Goal: Navigation & Orientation: Find specific page/section

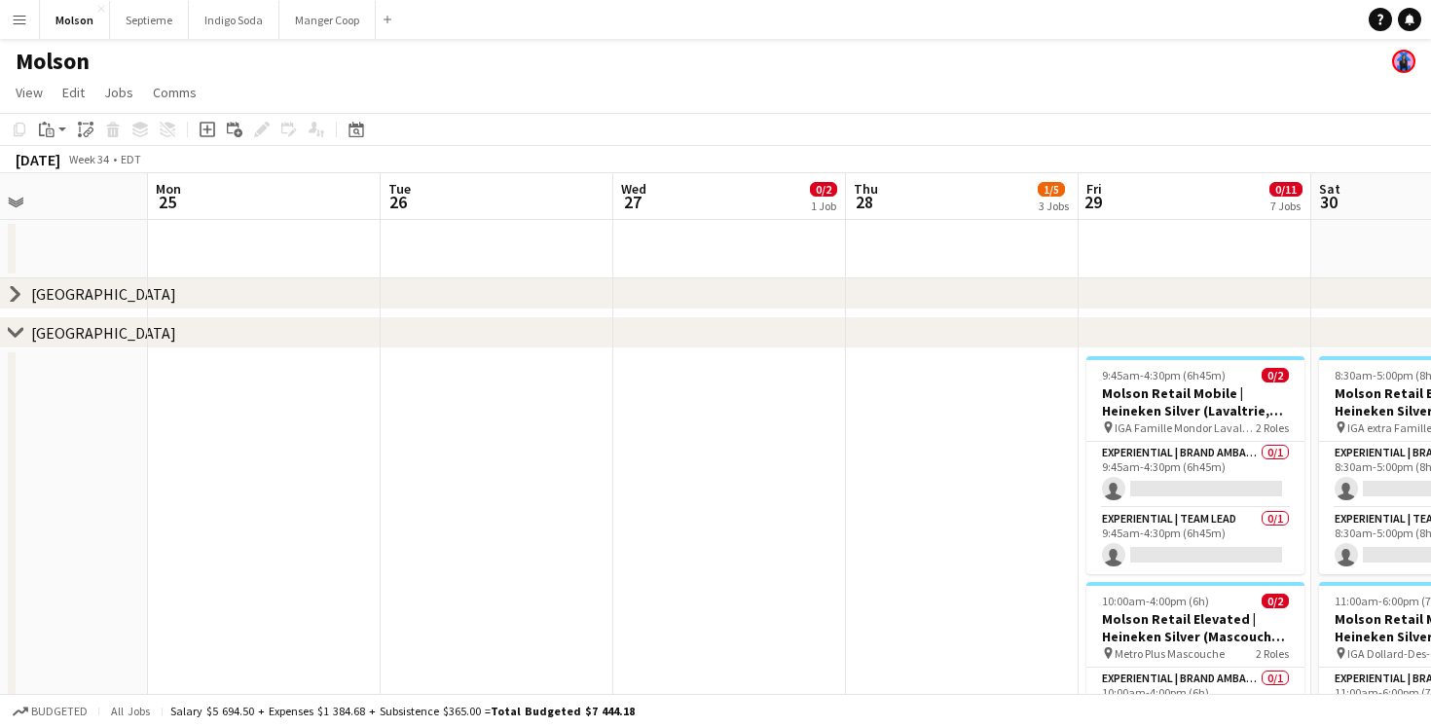
click at [1054, 191] on span "1/5" at bounding box center [1051, 189] width 27 height 15
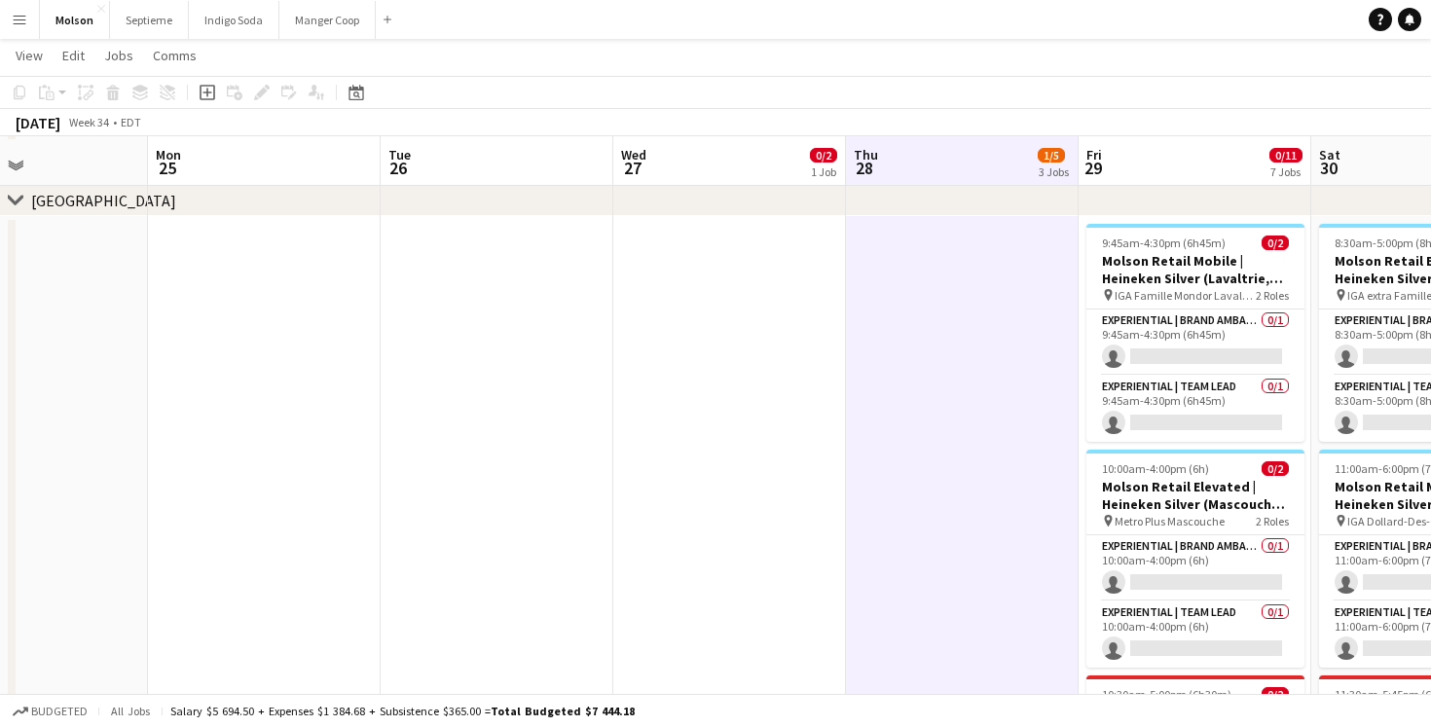
scroll to position [133, 0]
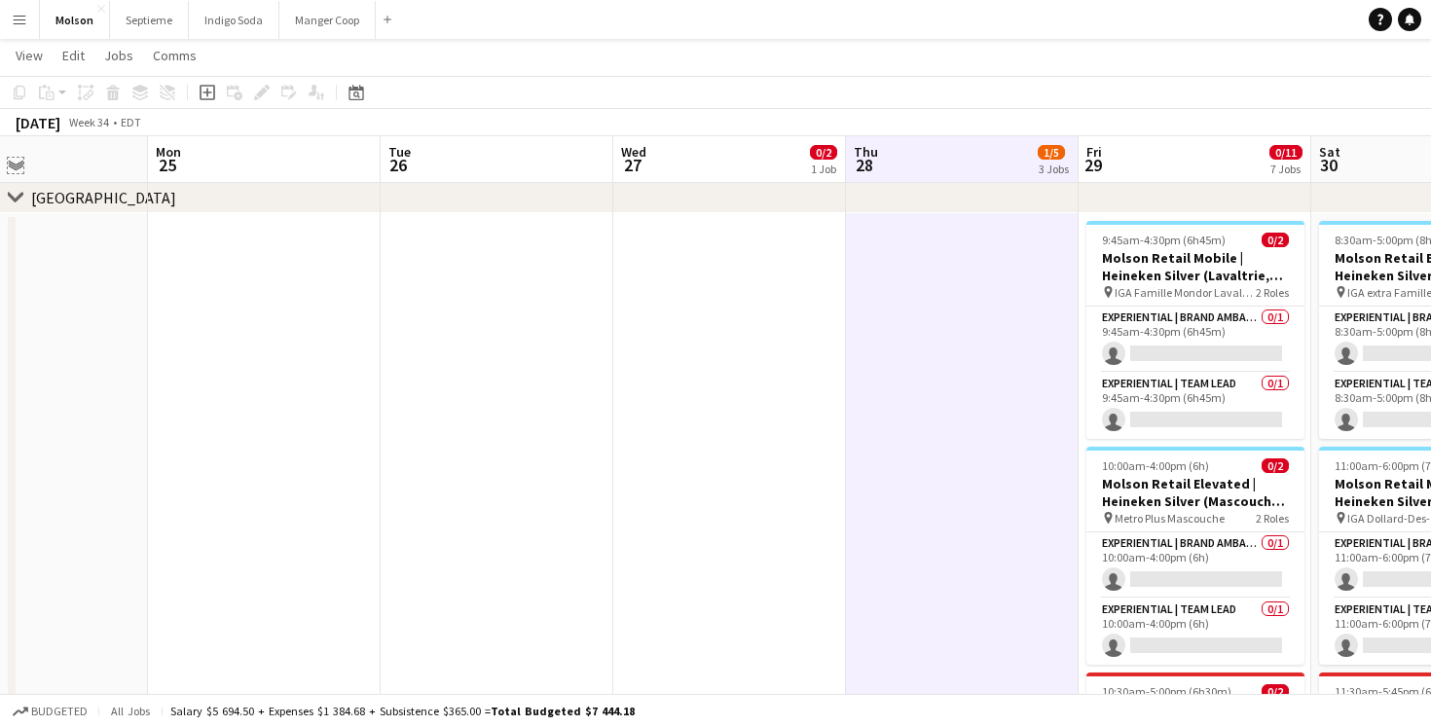
click at [14, 172] on app-icon "Expand/collapse" at bounding box center [16, 164] width 16 height 18
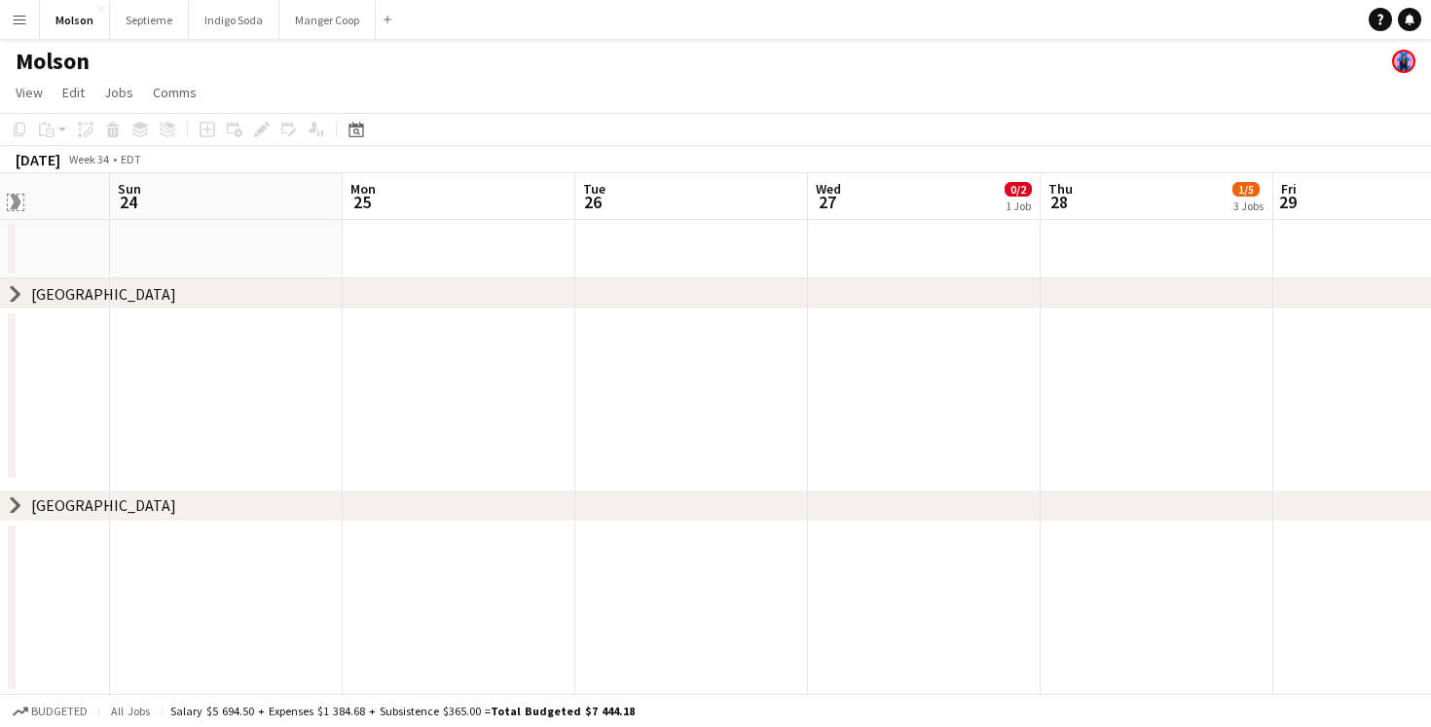
scroll to position [0, 569]
click at [14, 15] on app-icon "Menu" at bounding box center [20, 20] width 16 height 16
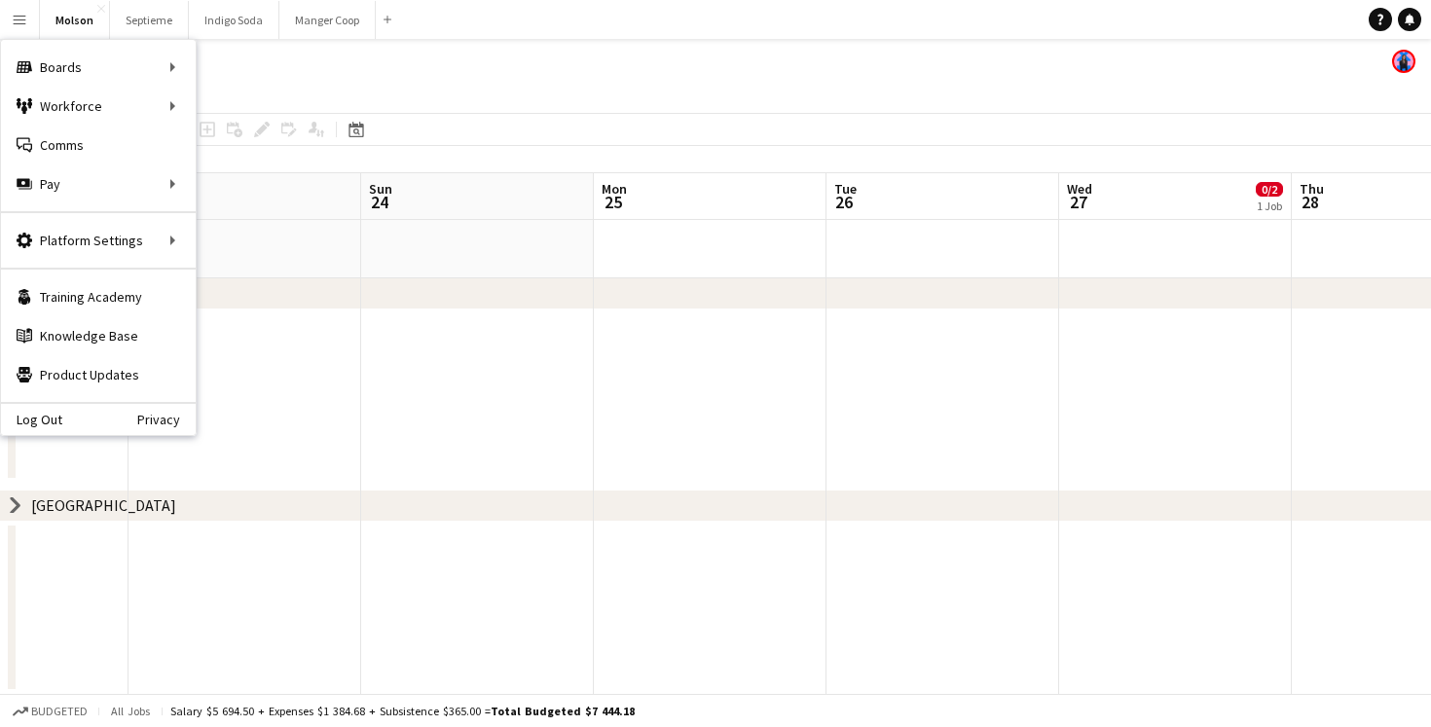
click at [239, 103] on app-page-menu "View Day view expanded Day view collapsed Month view Date picker Jump to [DATE]…" at bounding box center [715, 94] width 1431 height 37
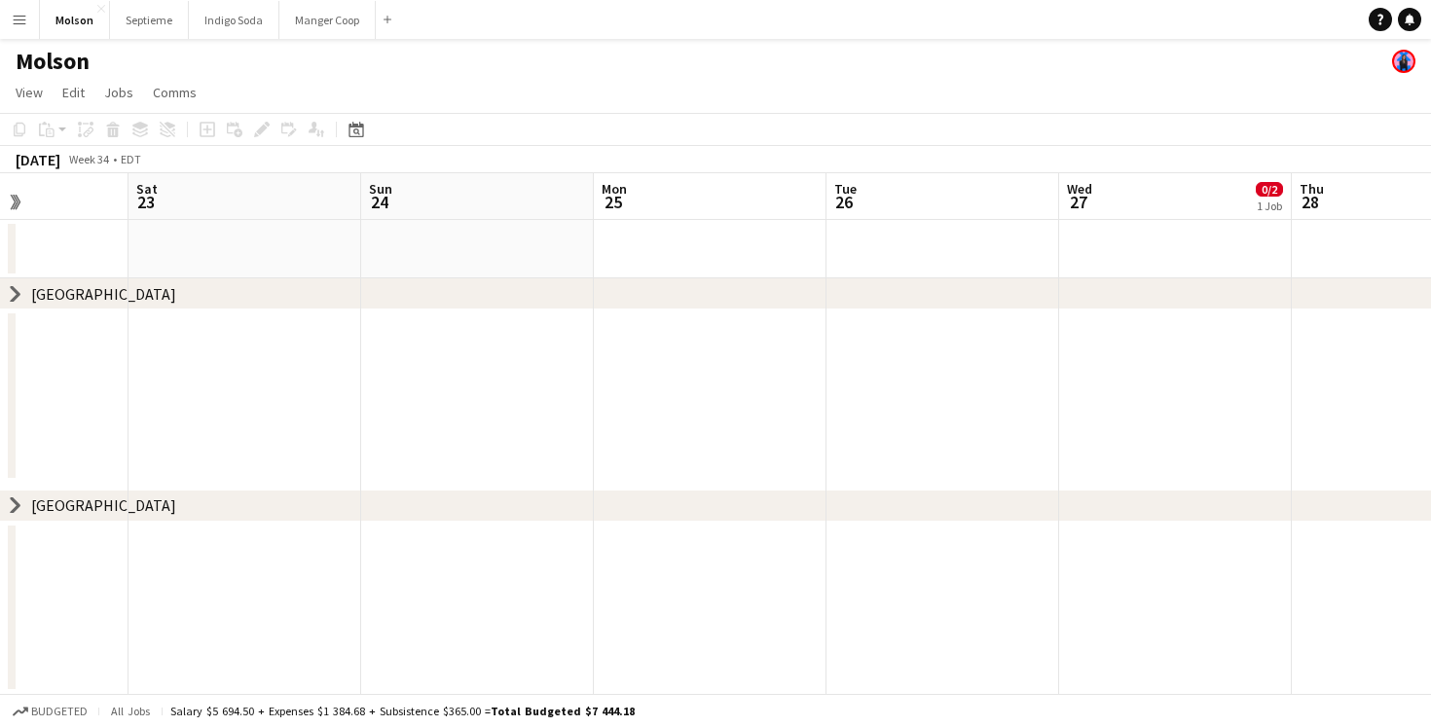
click at [20, 17] on app-icon "Menu" at bounding box center [20, 20] width 16 height 16
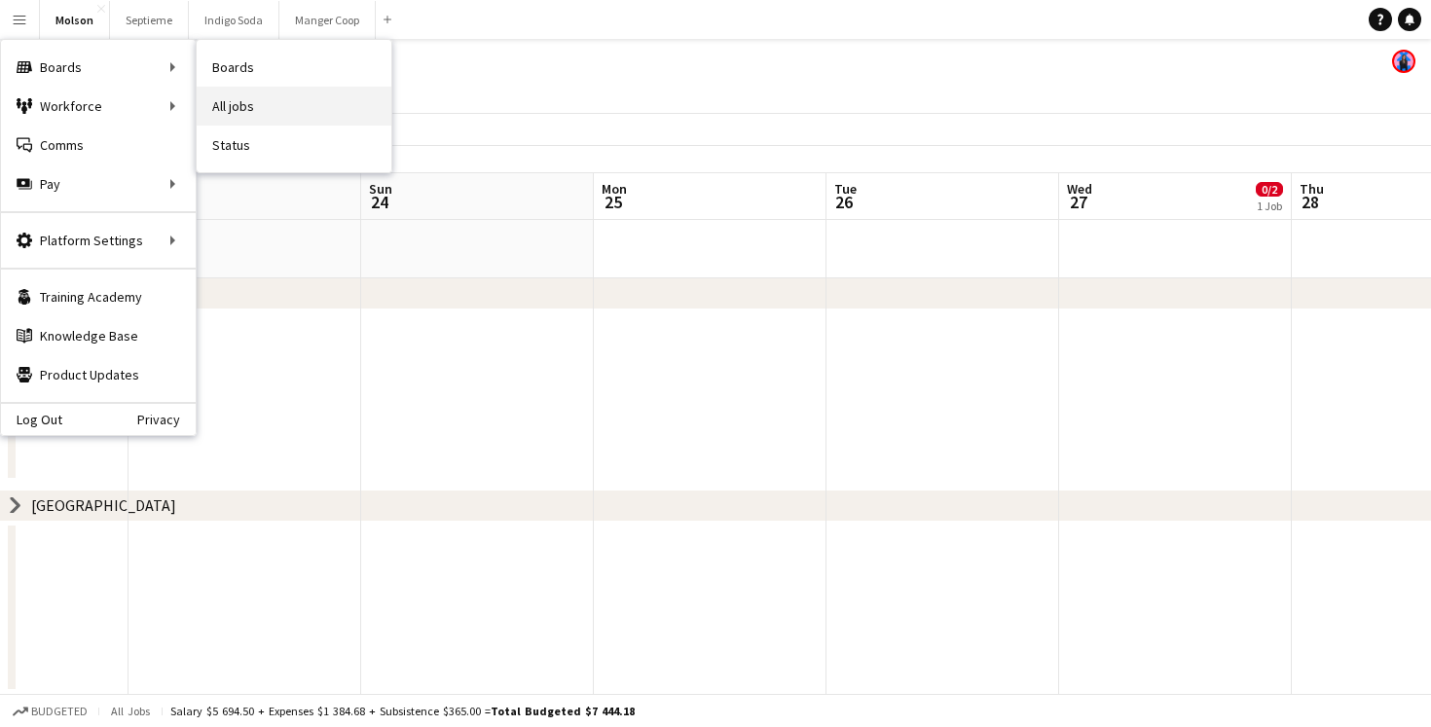
click at [246, 97] on link "All jobs" at bounding box center [294, 106] width 195 height 39
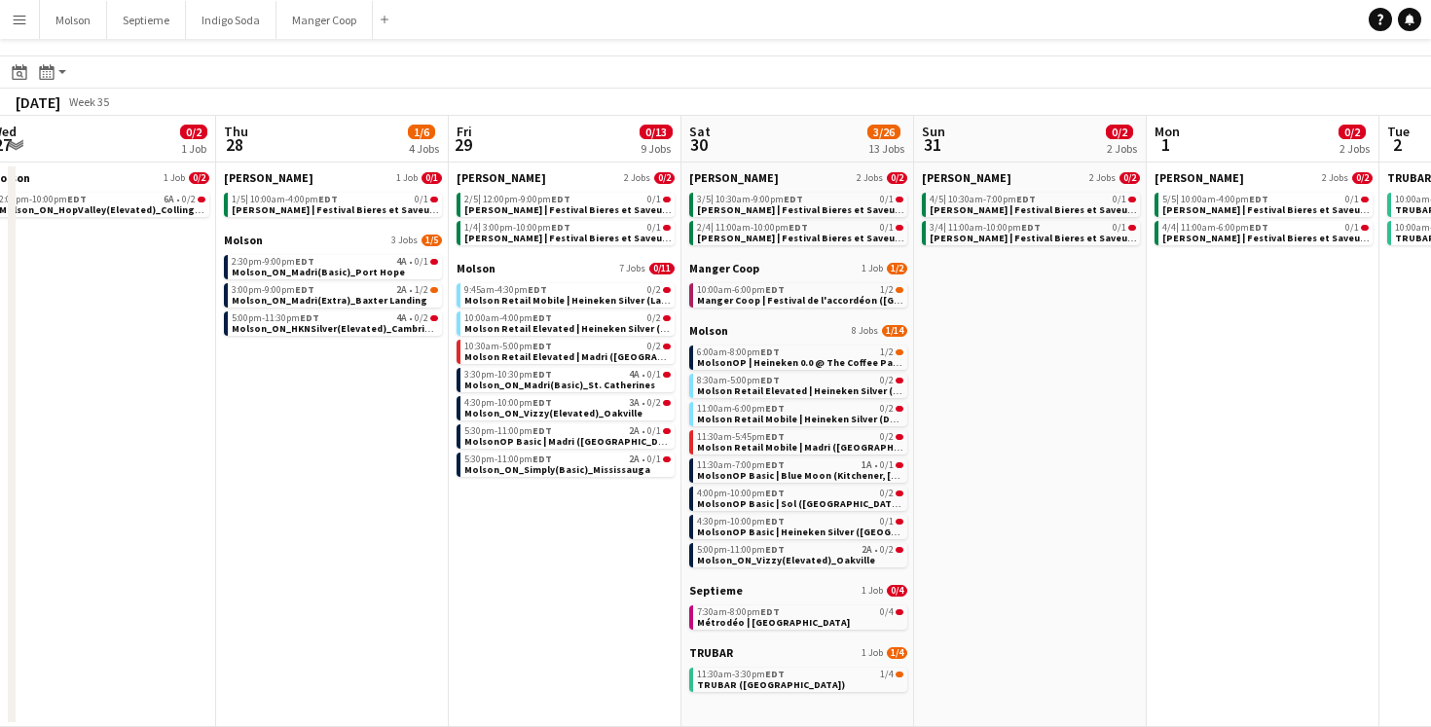
scroll to position [0, 448]
